Goal: Task Accomplishment & Management: Use online tool/utility

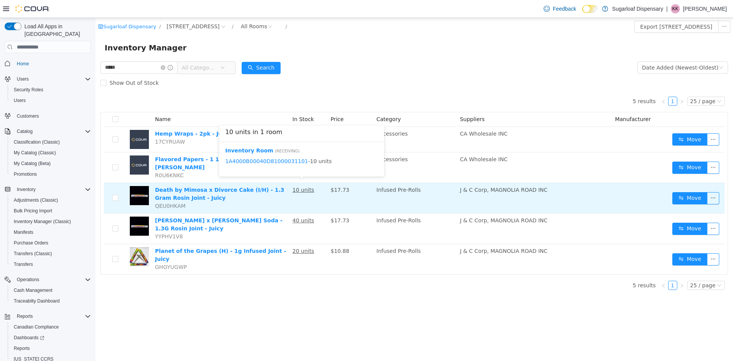
click at [306, 187] on u "10 units" at bounding box center [303, 190] width 22 height 6
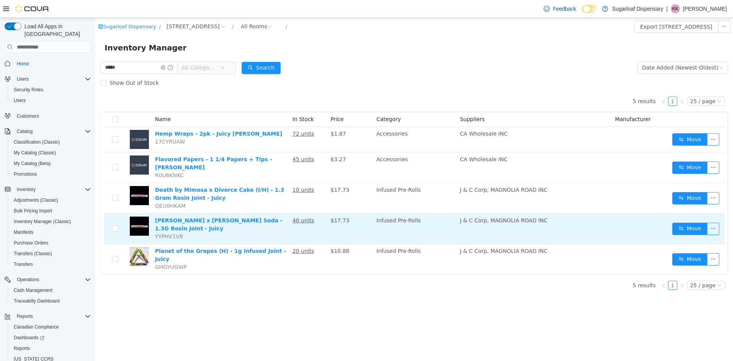
click at [309, 217] on u "40 units" at bounding box center [303, 220] width 22 height 6
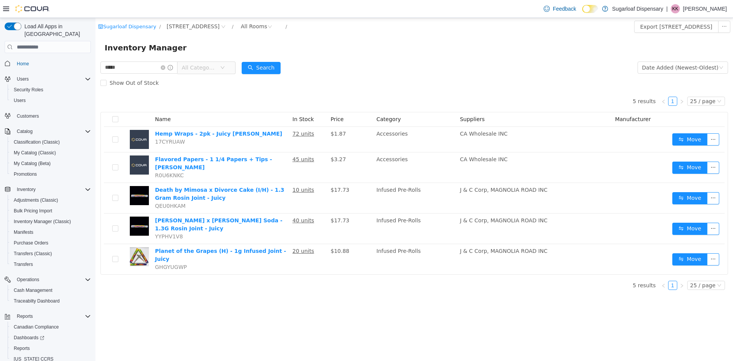
click at [246, 296] on div "Sugarloaf Dispensary / [STREET_ADDRESS] / All Rooms / Export [STREET_ADDRESS] I…" at bounding box center [413, 189] width 637 height 343
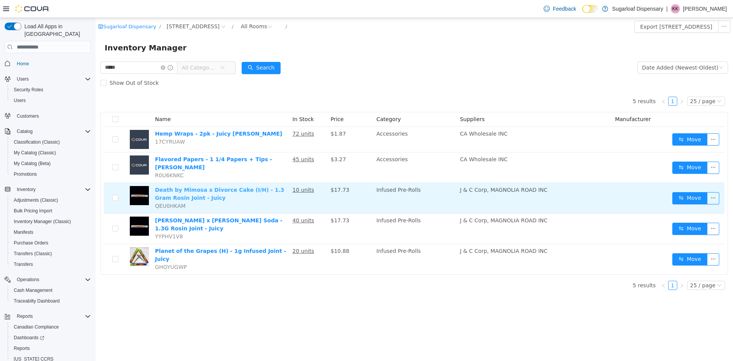
click at [222, 188] on link "Death by Mimosa x Divorce Cake (I/H) - 1.3 Gram Rosin Joint - Juicy" at bounding box center [219, 194] width 129 height 14
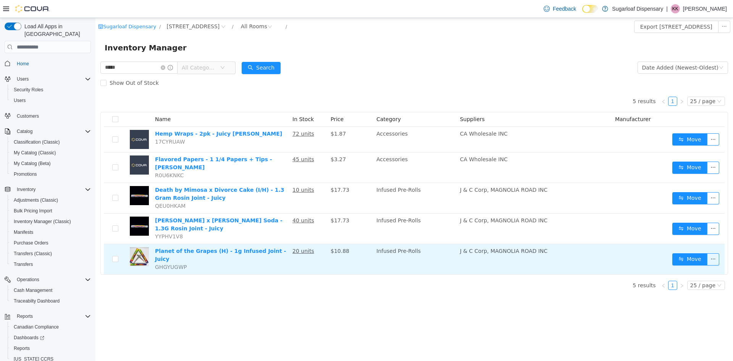
click at [300, 248] on u "20 units" at bounding box center [303, 251] width 22 height 6
click at [715, 253] on button "button" at bounding box center [713, 259] width 12 height 12
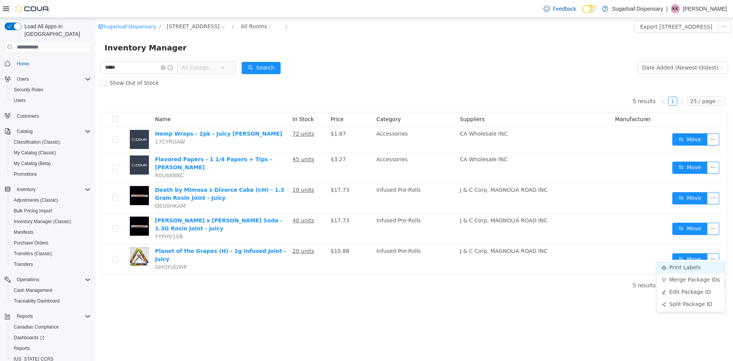
click at [693, 263] on li "Print Labels" at bounding box center [691, 267] width 68 height 12
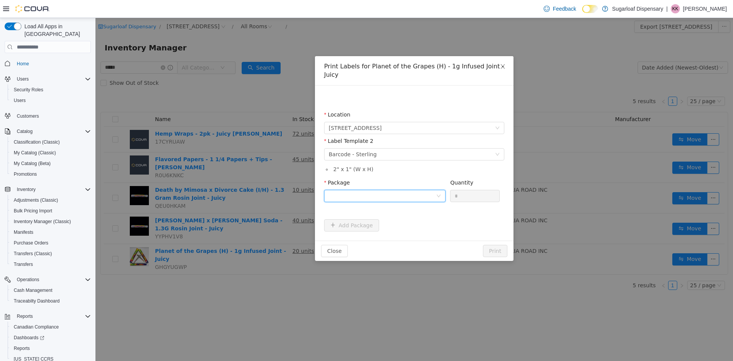
click at [372, 191] on div at bounding box center [382, 195] width 107 height 11
click at [384, 217] on strong "1A4000B00040D81000033427" at bounding box center [374, 215] width 91 height 6
click at [312, 165] on div "Print Labels for Planet of the Grapes (H) - 1g Infused Joint - Juicy Location […" at bounding box center [413, 189] width 637 height 343
type input "**"
click at [490, 245] on button "Print" at bounding box center [495, 251] width 24 height 12
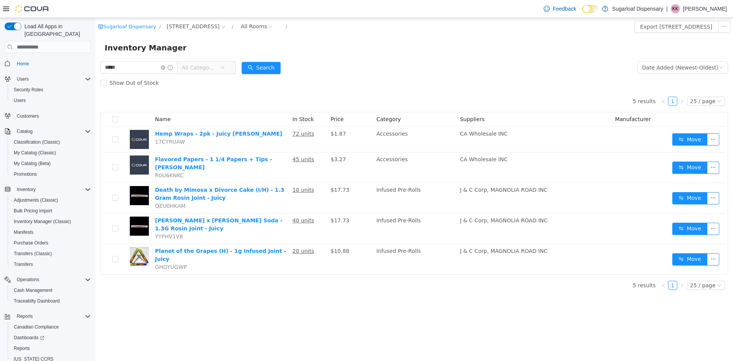
click at [678, 9] on span "KK" at bounding box center [675, 8] width 6 height 9
click at [676, 76] on span "Sign Out" at bounding box center [677, 75] width 21 height 8
